Goal: Task Accomplishment & Management: Manage account settings

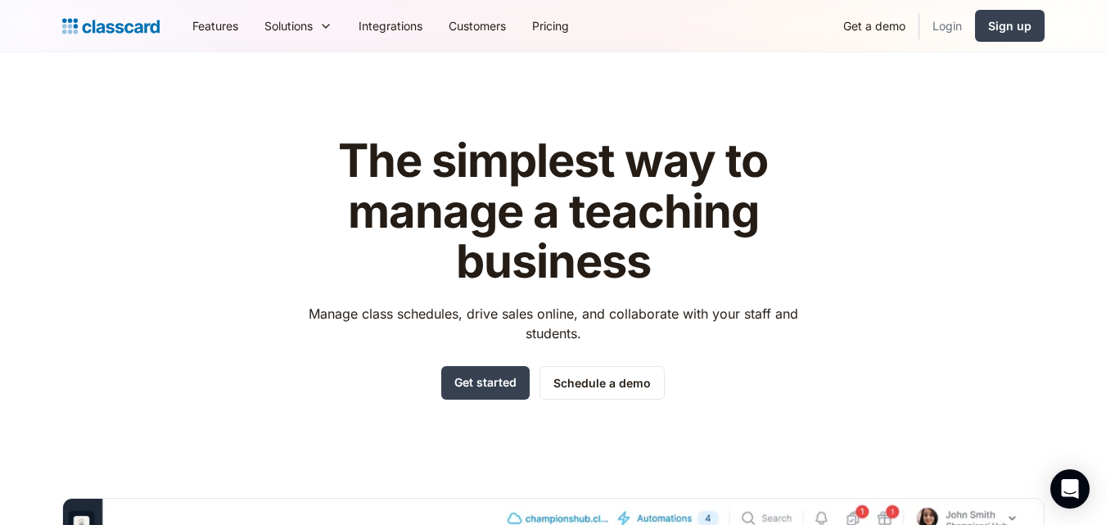
click at [940, 33] on link "Login" at bounding box center [947, 25] width 56 height 37
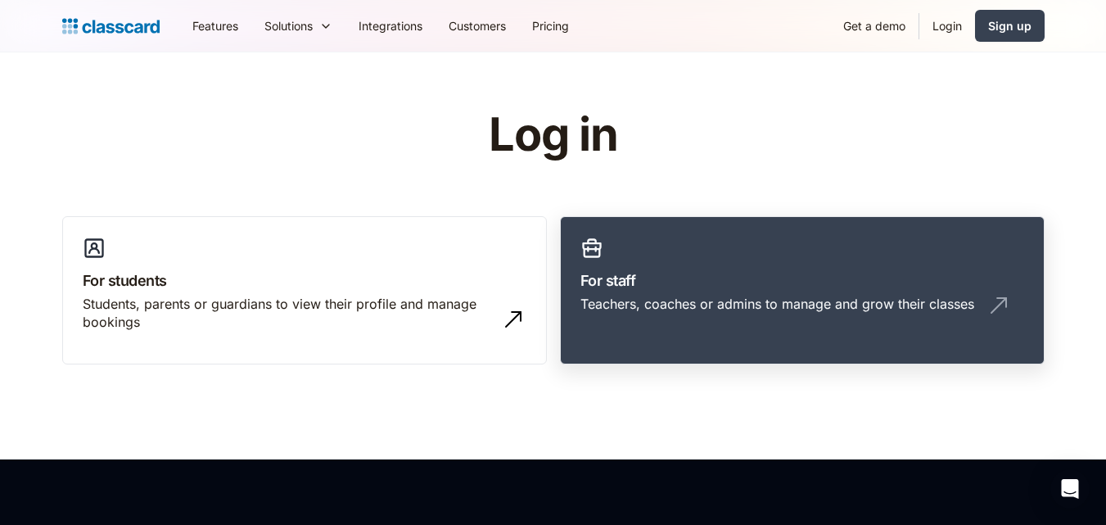
click at [719, 296] on div "Teachers, coaches or admins to manage and grow their classes" at bounding box center [777, 304] width 394 height 18
